Goal: Find specific page/section: Find specific page/section

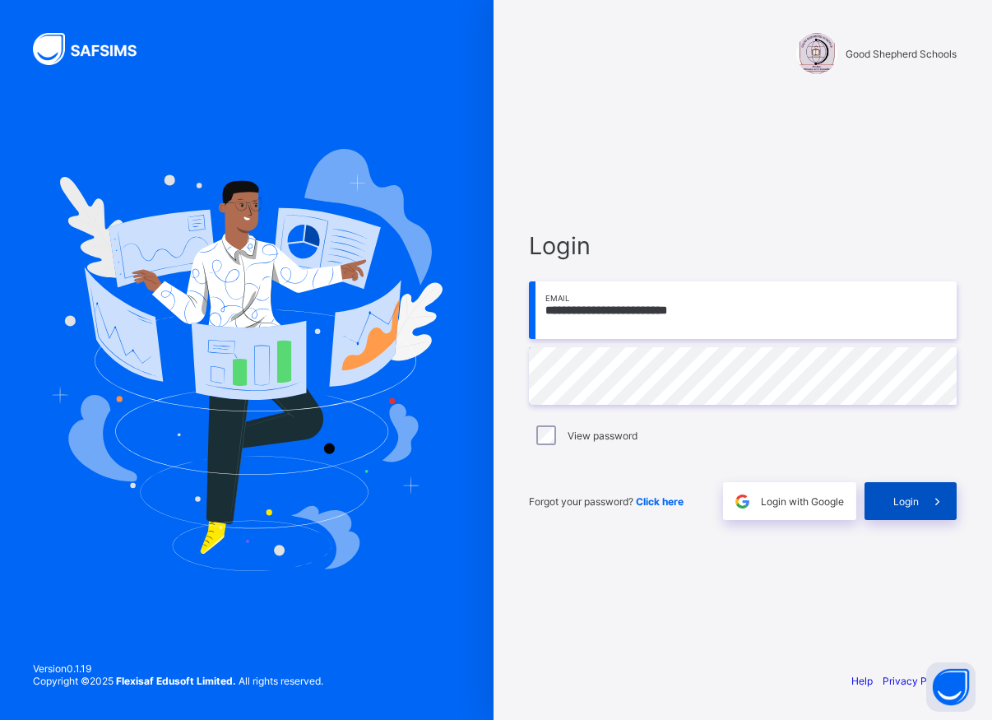
click at [918, 495] on span "Login" at bounding box center [905, 501] width 25 height 12
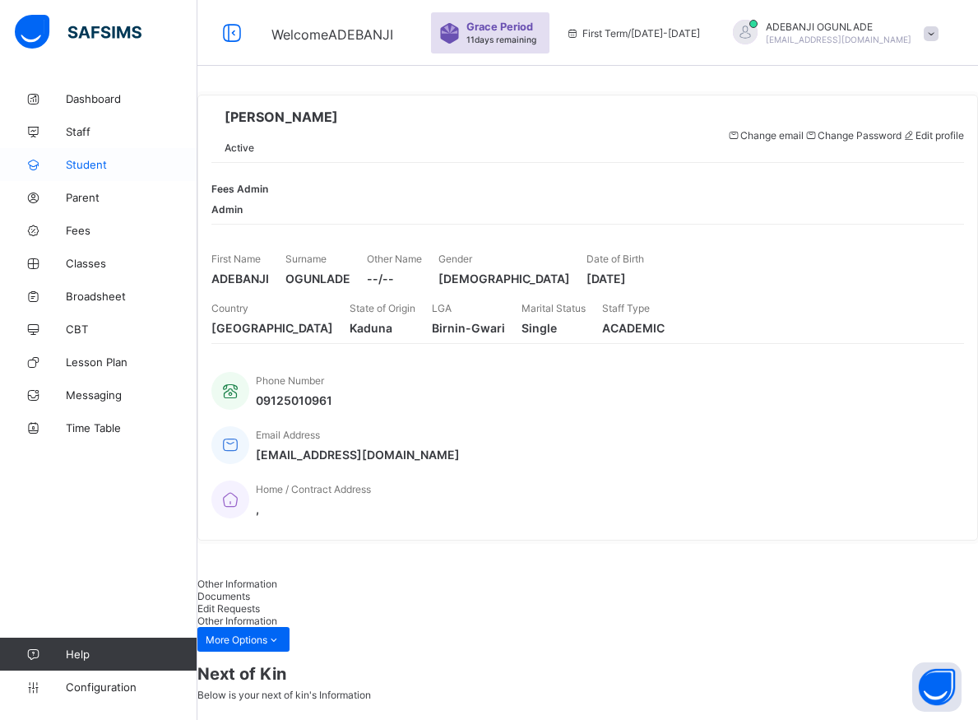
click at [95, 167] on span "Student" at bounding box center [132, 164] width 132 height 13
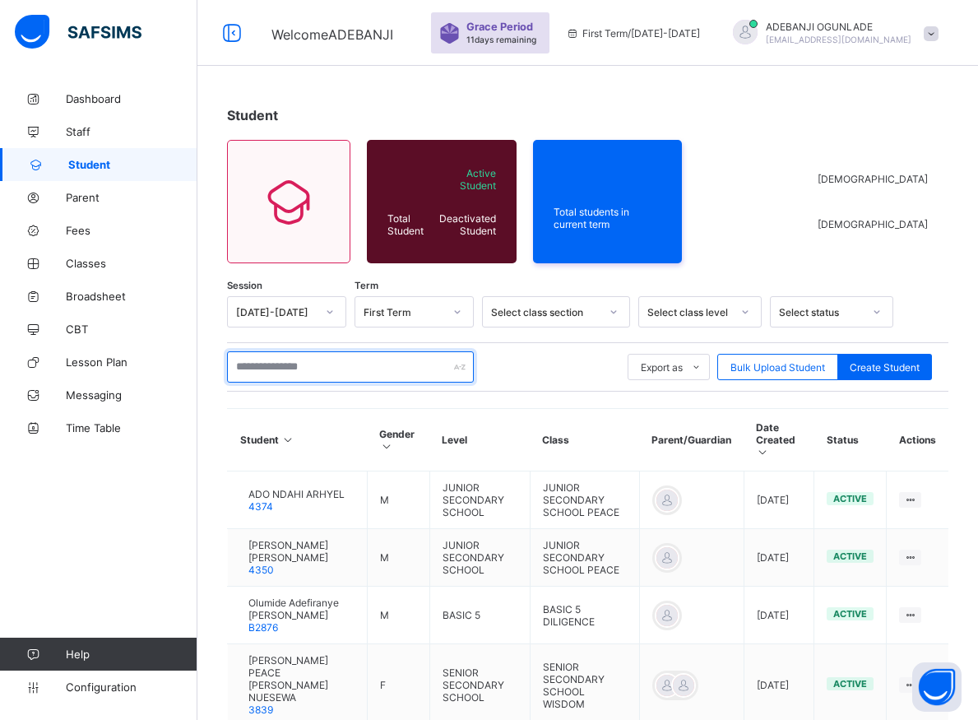
click at [287, 371] on input "text" at bounding box center [350, 366] width 247 height 31
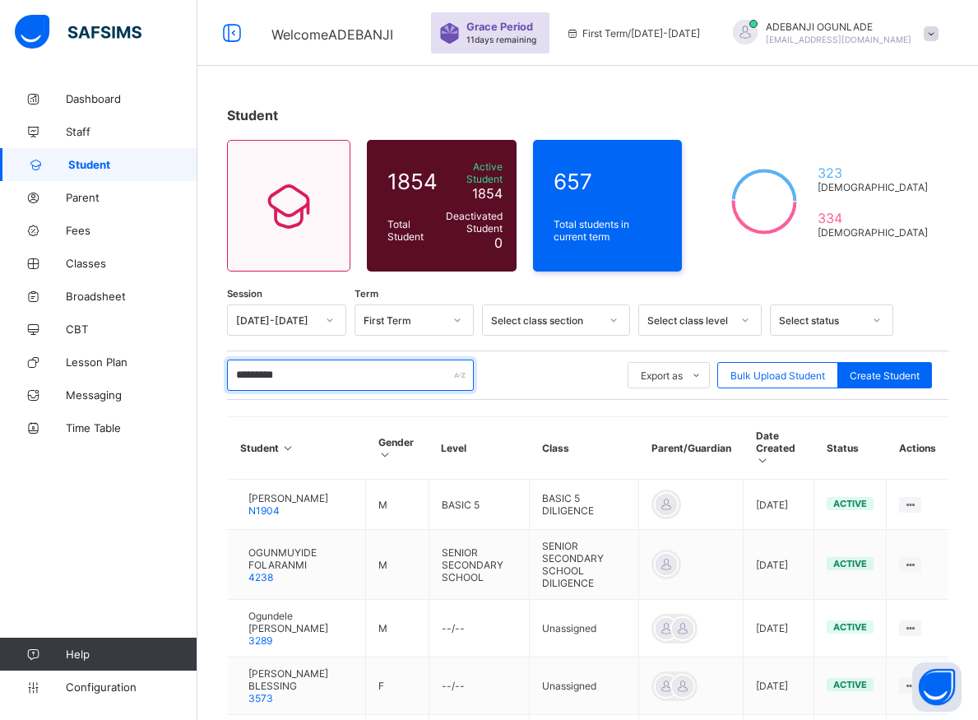
type input "**********"
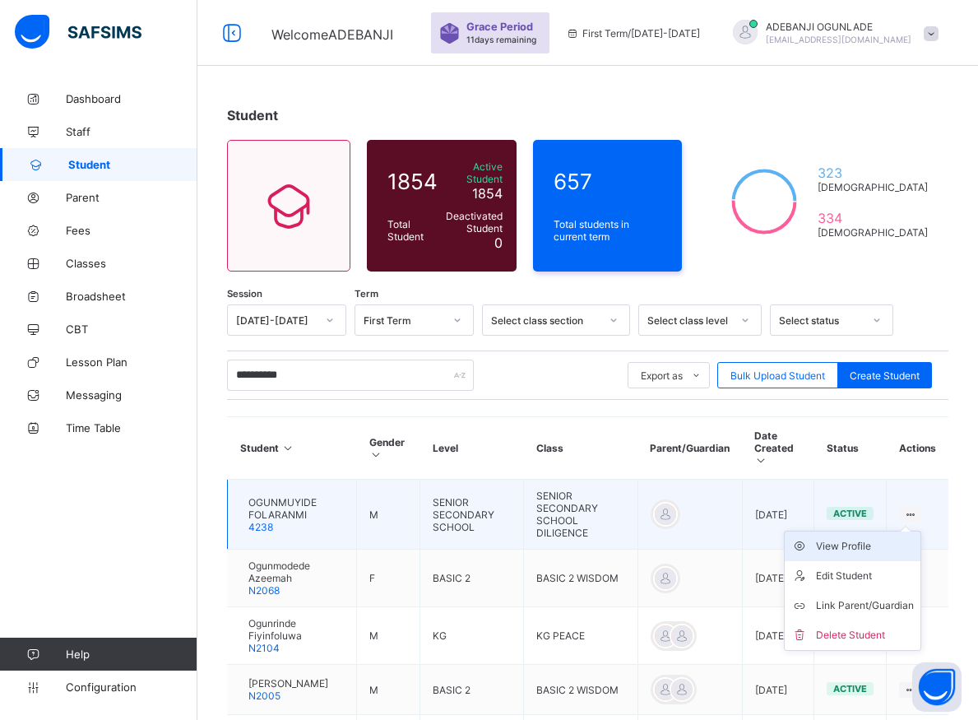
click at [873, 538] on div "View Profile" at bounding box center [865, 546] width 98 height 16
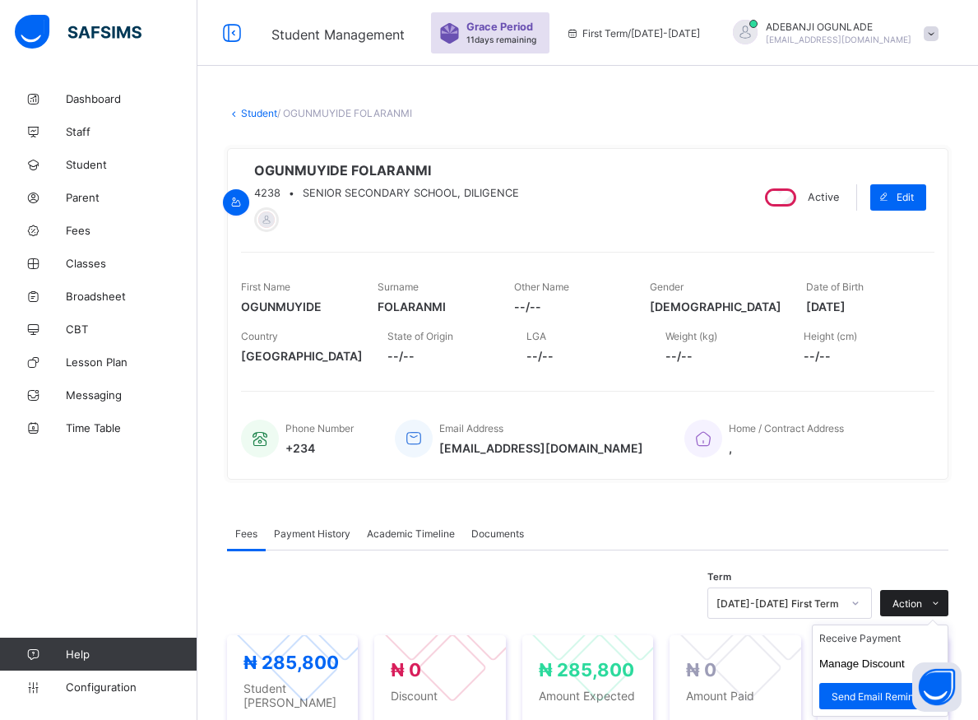
scroll to position [168, 0]
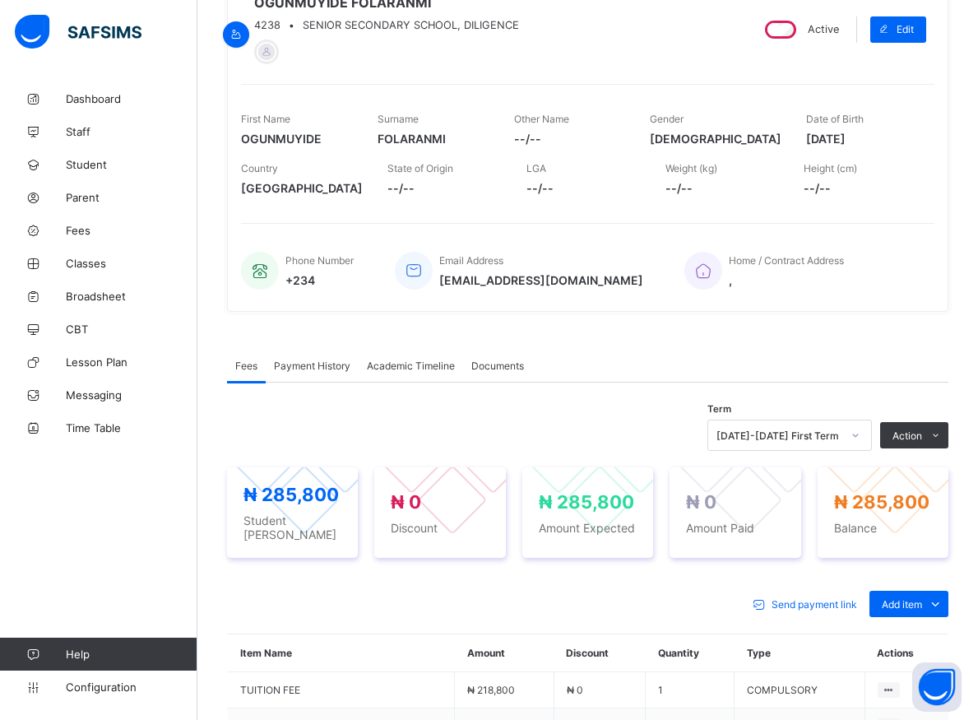
click at [860, 438] on icon at bounding box center [856, 435] width 10 height 16
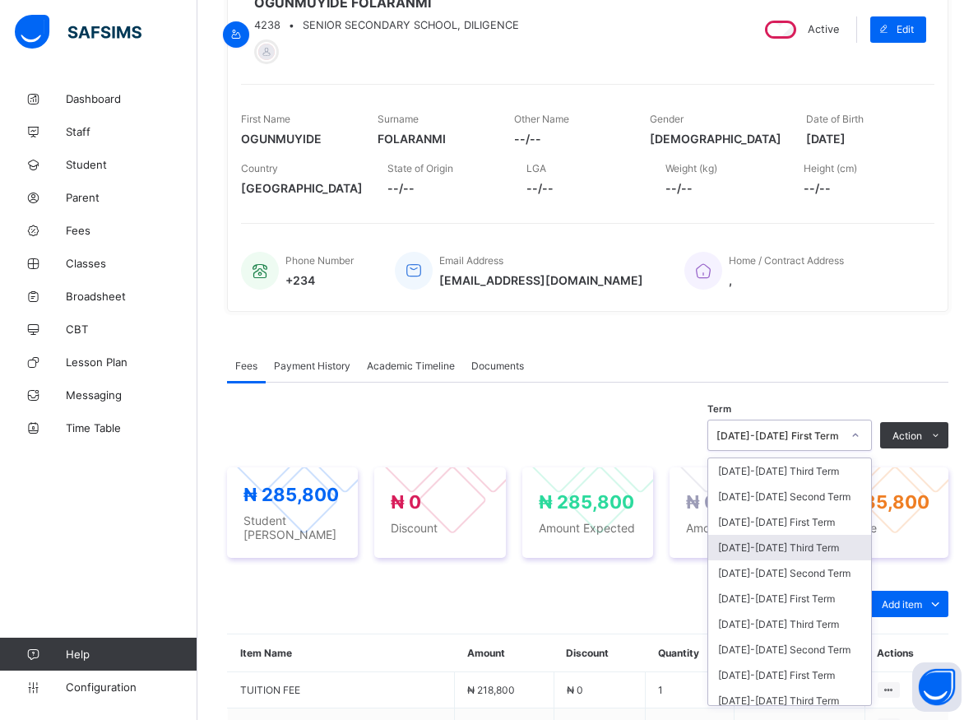
click at [775, 555] on div "[DATE]-[DATE] Third Term" at bounding box center [789, 547] width 163 height 25
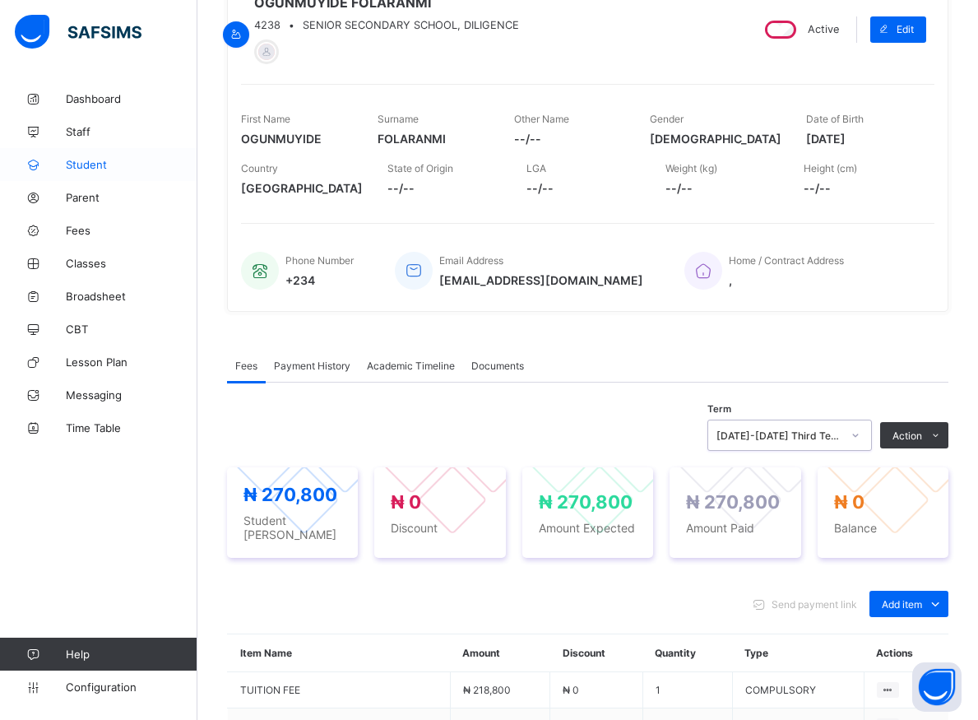
click at [83, 155] on link "Student" at bounding box center [98, 164] width 197 height 33
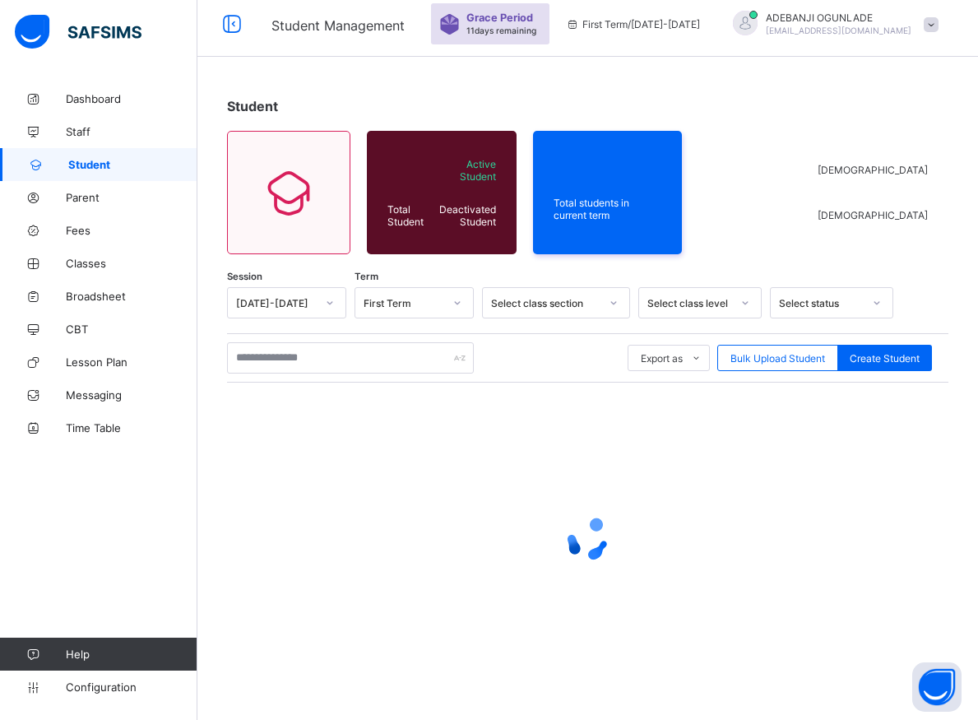
scroll to position [9, 0]
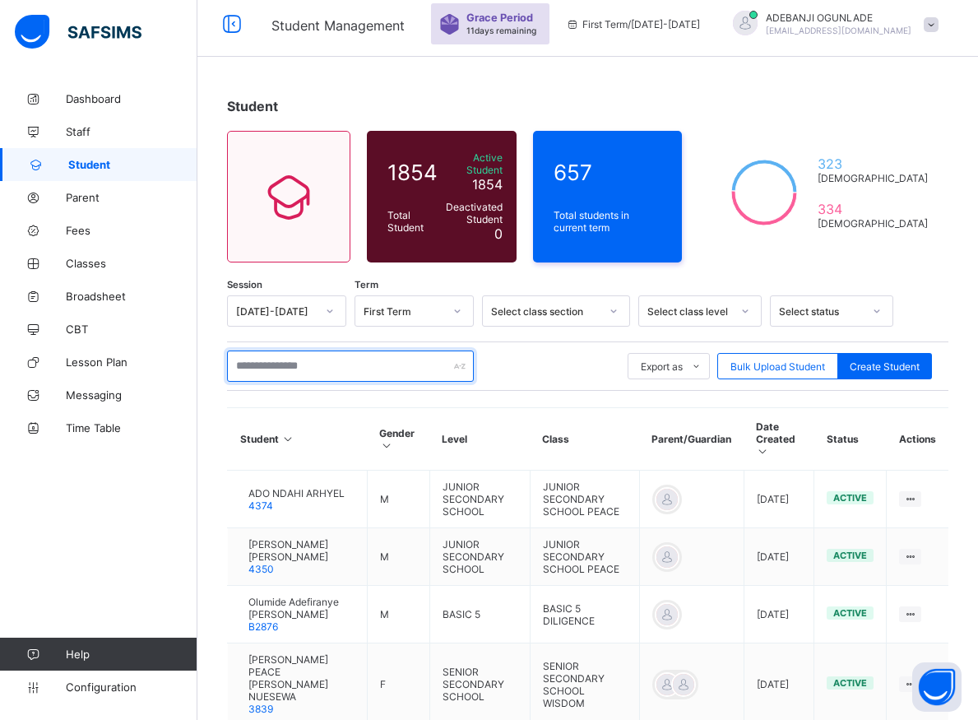
click at [366, 360] on input "text" at bounding box center [350, 365] width 247 height 31
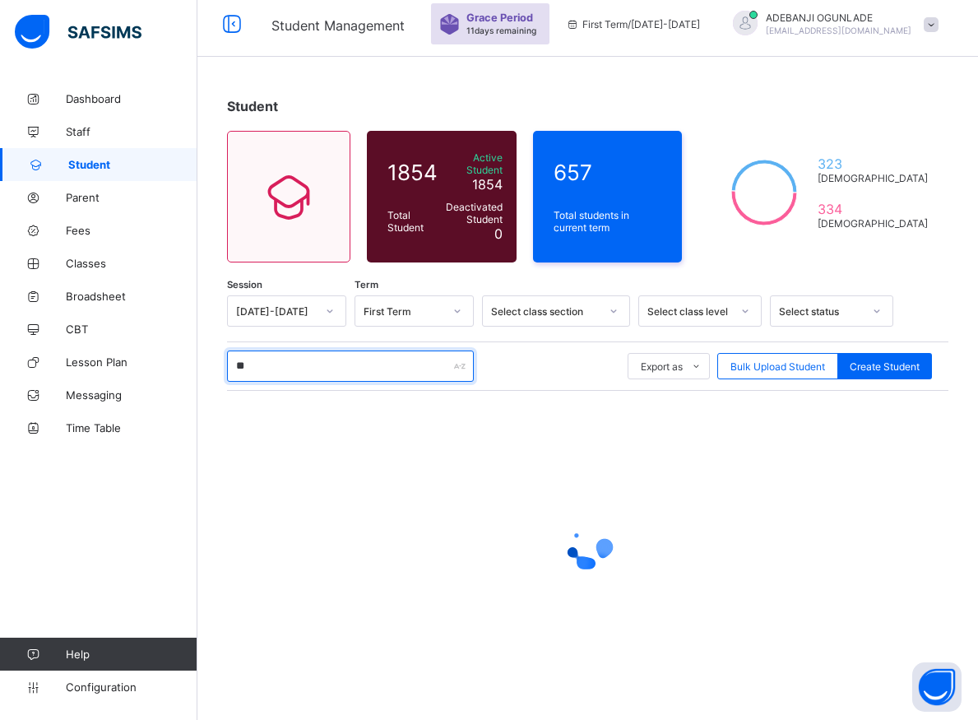
type input "***"
